Goal: Use online tool/utility: Utilize a website feature to perform a specific function

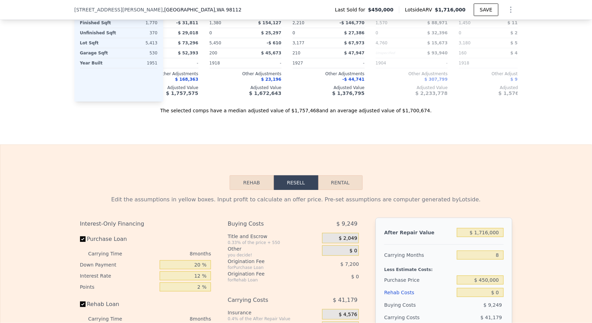
scroll to position [965, 0]
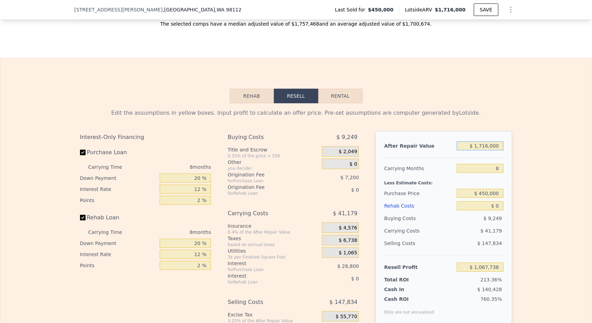
click at [463, 146] on input "$ 1,716,000" at bounding box center [480, 145] width 46 height 9
type input "$ 1"
type input "-$ 496,401"
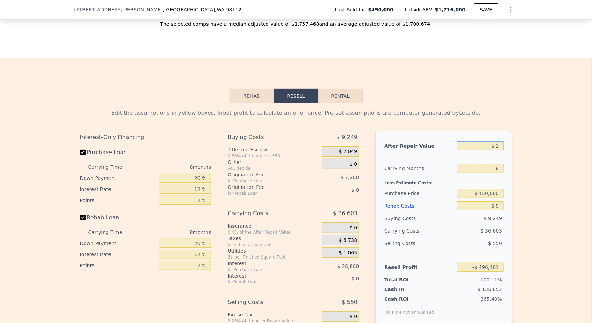
type input "$ 16"
type input "-$ 496,387"
type input "$ 160,000"
type input "-$ 350,562"
type input "$ 1,600,000"
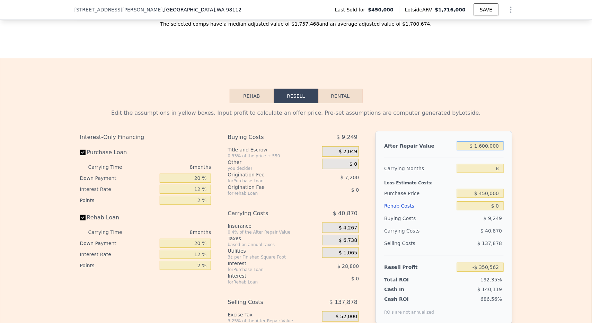
type input "$ 962,003"
type input "$ 1,600,000"
click at [433, 131] on div "After Repair Value $ 1,600,000 Carrying Months 8 Less Estimate Costs: Purchase …" at bounding box center [444, 227] width 137 height 193
click at [483, 164] on input "8" at bounding box center [480, 168] width 46 height 9
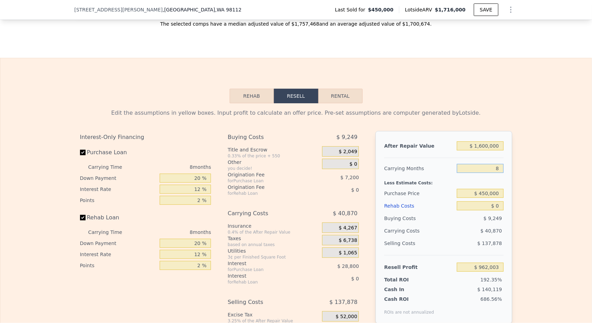
click at [483, 164] on input "8" at bounding box center [480, 168] width 46 height 9
type input "6"
type input "$ 972,220"
type input "6"
click at [491, 189] on input "$ 450,000" at bounding box center [480, 193] width 46 height 9
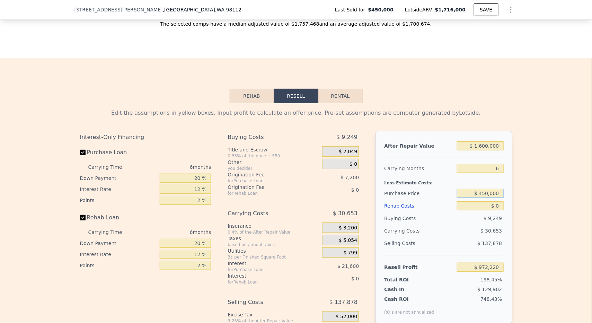
click at [491, 189] on input "$ 450,000" at bounding box center [480, 193] width 46 height 9
type input "$ 850,000"
click at [491, 201] on input "$ 0" at bounding box center [480, 205] width 46 height 9
type input "$ 545,288"
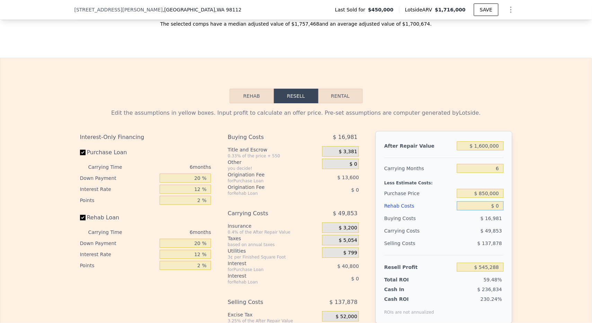
click at [490, 201] on input "$ 0" at bounding box center [480, 205] width 46 height 9
type input "$ 2"
type input "$ 545,286"
type input "$ 200"
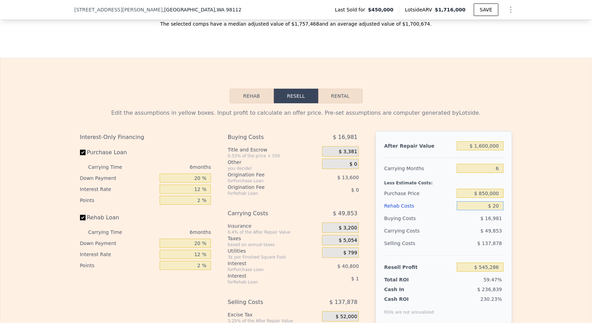
type input "$ 545,268"
type input "$ 20,000"
type input "$ 524,008"
type input "$ 200,000"
type input "$ 332,488"
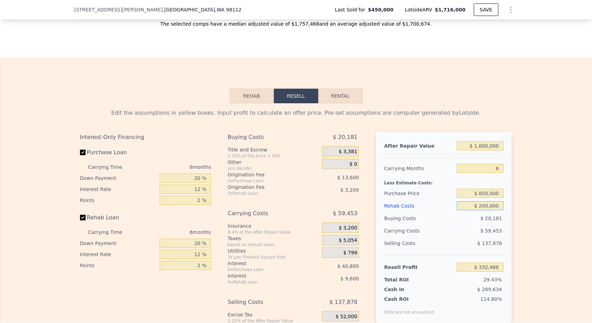
type input "$ 200,000"
click at [533, 186] on div "Edit the assumptions in yellow boxes. Input profit to calculate an offer price.…" at bounding box center [296, 232] width 592 height 258
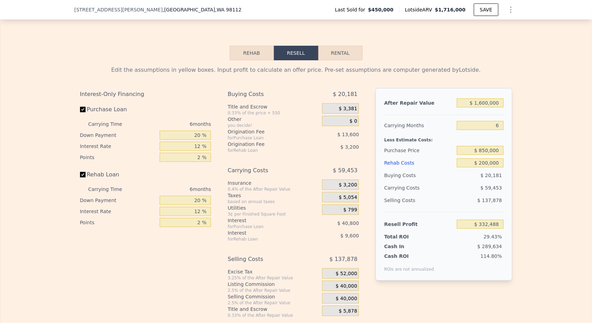
scroll to position [1014, 0]
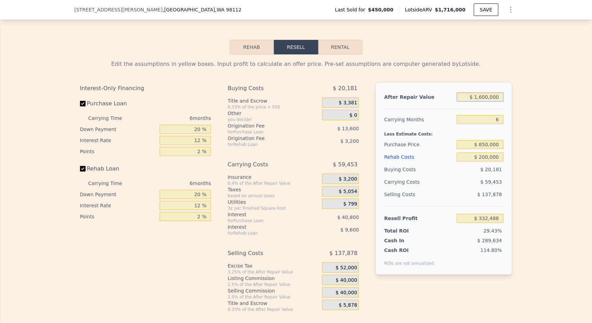
click at [483, 95] on input "$ 1,600,000" at bounding box center [480, 97] width 46 height 9
type input "$ 1"
type input "-$ 1,126,983"
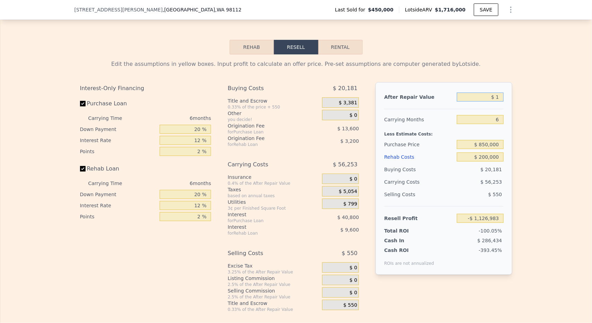
type input "$ 15"
type input "-$ 1,126,969"
type input "$ 150"
type input "-$ 1,126,847"
type input "$ 15,000"
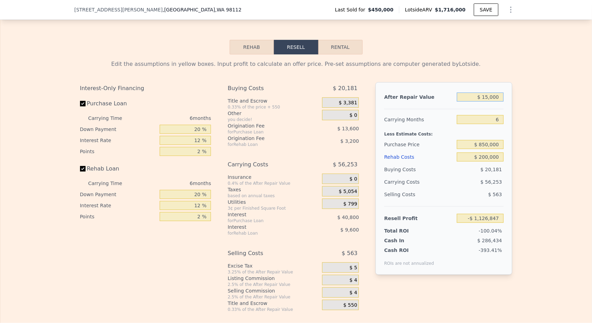
type input "-$ 1,113,302"
type input "$ 1,500,000"
type input "$ 241,271"
type input "$ 1,500,000"
click at [504, 96] on div "After Repair Value $ 1,500,000 Carrying Months 6 Less Estimate Costs: Purchase …" at bounding box center [444, 178] width 137 height 193
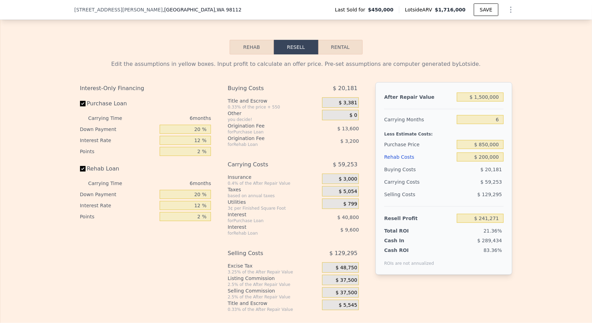
click at [513, 96] on div "Edit the assumptions in yellow boxes. Input profit to calculate an offer price.…" at bounding box center [297, 183] width 444 height 258
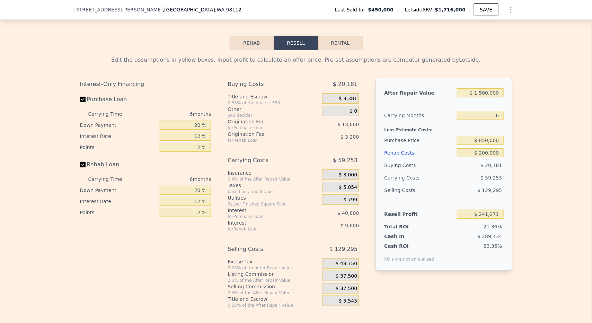
scroll to position [1019, 0]
click at [488, 140] on input "$ 850,000" at bounding box center [480, 140] width 46 height 9
type input "$ 900,000"
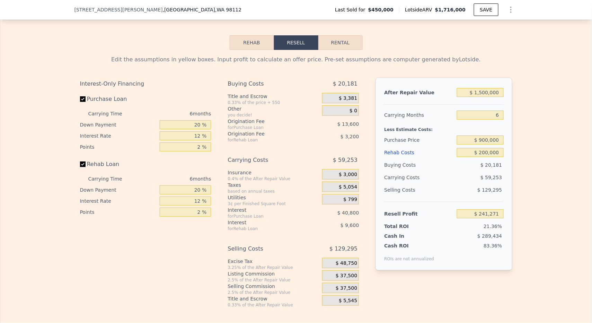
click at [508, 131] on div "After Repair Value $ 1,500,000 Carrying Months 6 Less Estimate Costs: Purchase …" at bounding box center [444, 174] width 137 height 193
type input "$ 187,905"
click at [491, 137] on input "$ 900,000" at bounding box center [480, 139] width 46 height 9
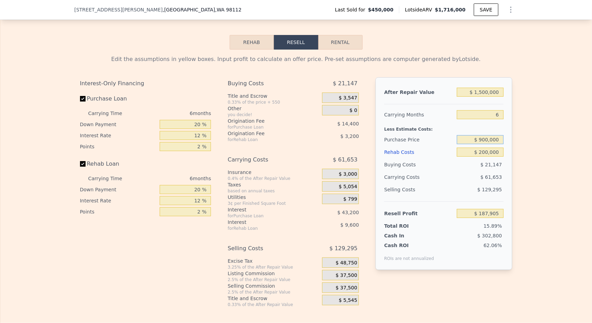
click at [491, 137] on input "$ 900,000" at bounding box center [480, 139] width 46 height 9
click at [526, 145] on div "Edit the assumptions in yellow boxes. Input profit to calculate an offer price.…" at bounding box center [296, 179] width 592 height 258
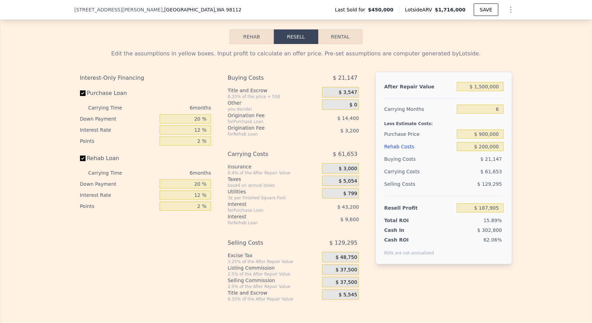
scroll to position [1026, 0]
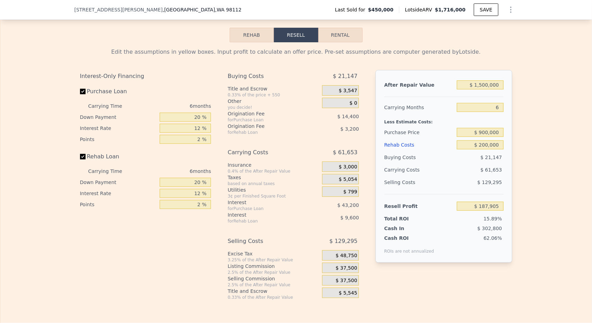
click at [352, 263] on div "$ 37,500" at bounding box center [340, 268] width 37 height 10
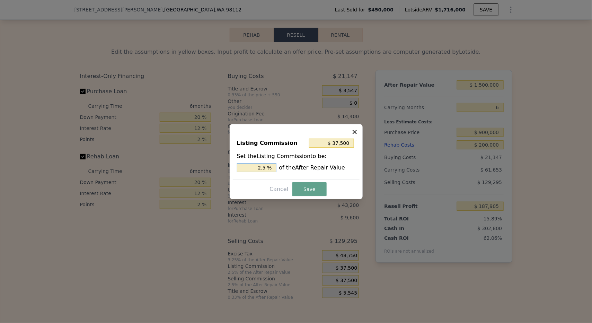
click at [248, 166] on input "2.5 %" at bounding box center [257, 167] width 40 height 9
type input "$ 15,000"
type input "1. %"
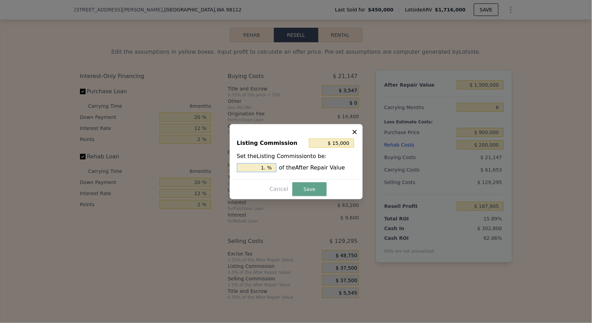
type input "$ 22,500"
type input "1.5 %"
click at [302, 192] on button "Save" at bounding box center [309, 189] width 34 height 14
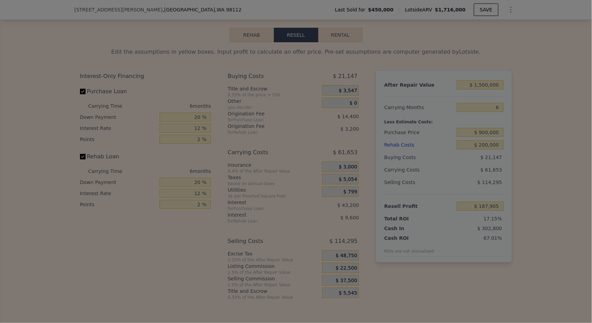
type input "$ 202,905"
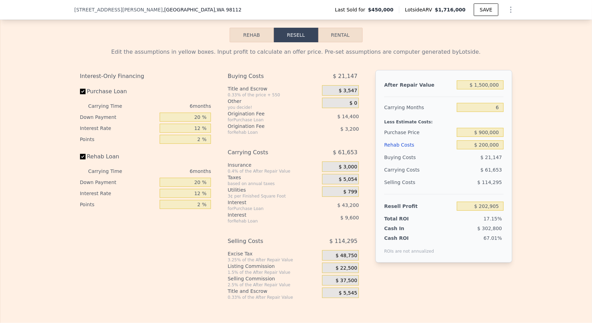
scroll to position [1024, 0]
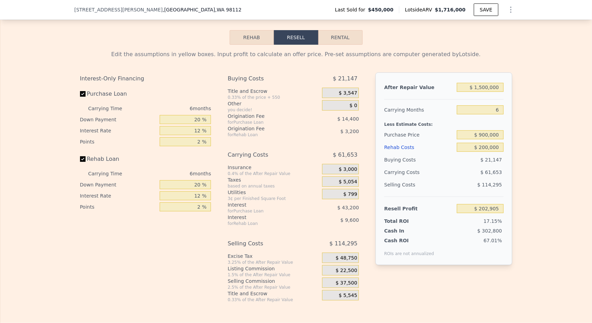
type input "$ 1,716,000"
type input "8"
type input "$ 0"
type input "$ 1,067,738"
